Goal: Task Accomplishment & Management: Manage account settings

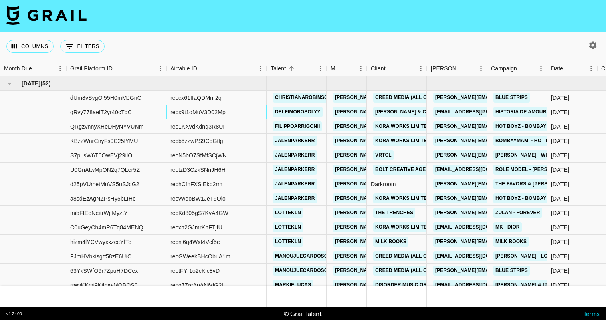
click at [177, 110] on div "recx9t1oMuV3D02Mp" at bounding box center [197, 112] width 55 height 8
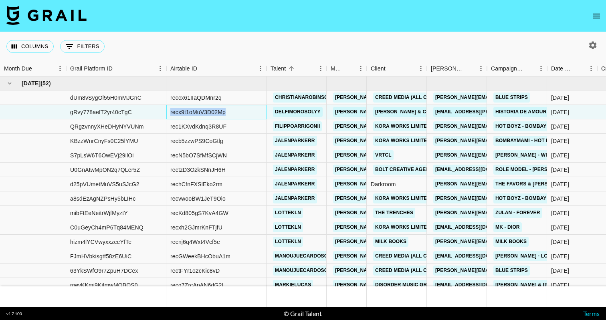
copy div "recx9t1oMuV3D02Mp"
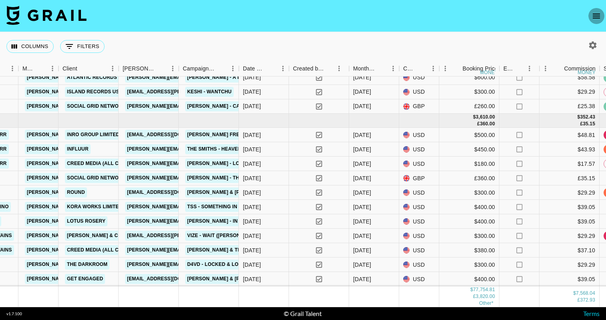
click at [598, 11] on icon "open drawer" at bounding box center [596, 16] width 10 height 10
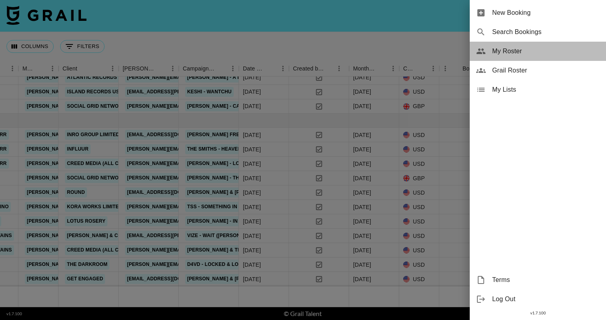
click at [511, 45] on div "My Roster" at bounding box center [538, 51] width 136 height 19
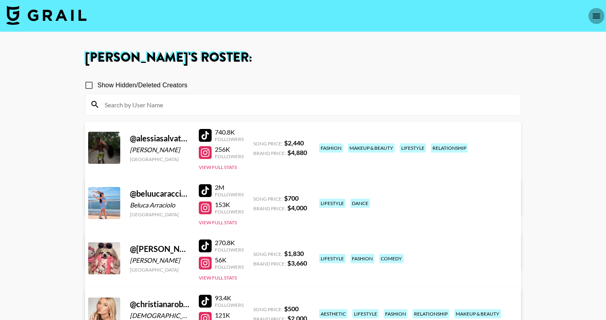
click at [601, 18] on button "open drawer" at bounding box center [596, 16] width 16 height 16
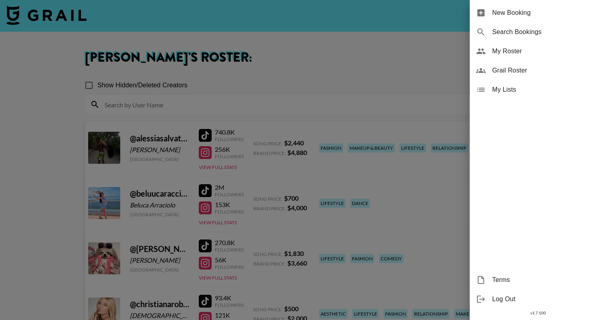
click at [182, 149] on div at bounding box center [303, 160] width 606 height 320
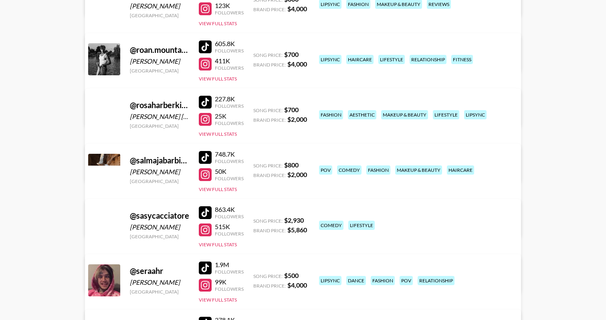
scroll to position [1694, 0]
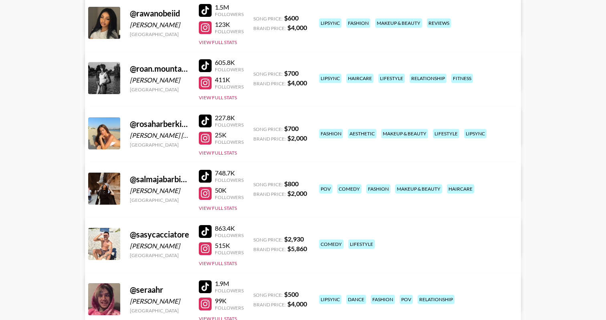
click at [256, 183] on link "View/Edit Details" at bounding box center [177, 187] width 156 height 8
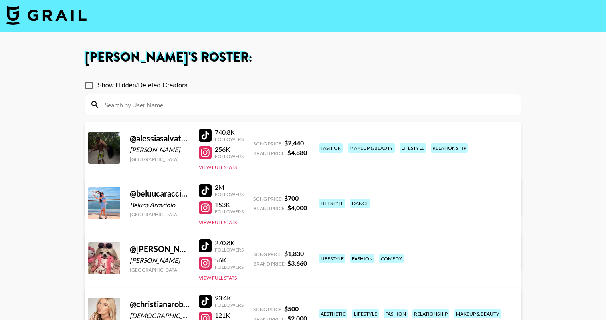
scroll to position [0, 0]
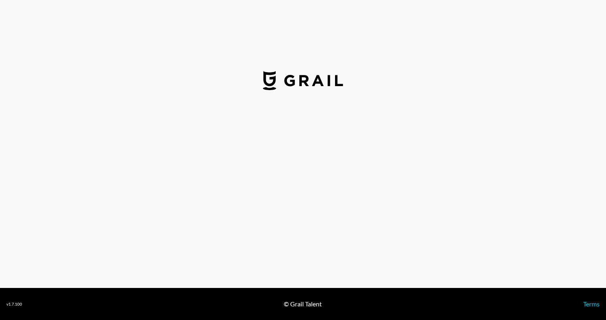
select select "USD"
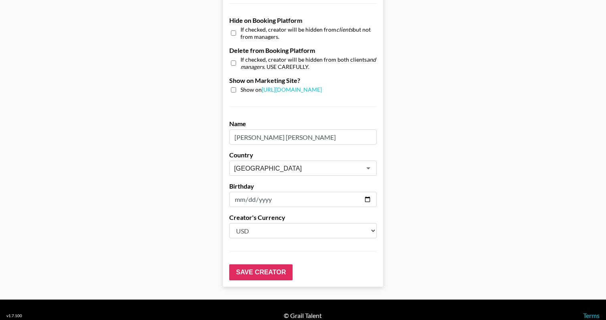
scroll to position [766, 0]
